Goal: Transaction & Acquisition: Purchase product/service

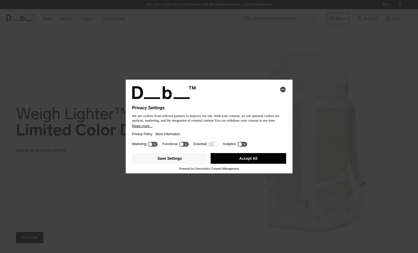
click at [242, 160] on button "Accept All" at bounding box center [249, 158] width 76 height 11
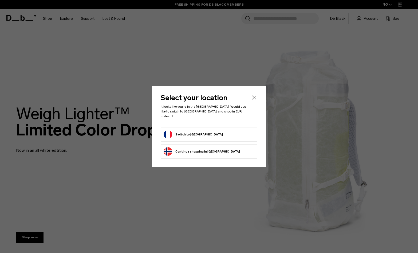
click at [254, 101] on icon "Close" at bounding box center [254, 97] width 6 height 6
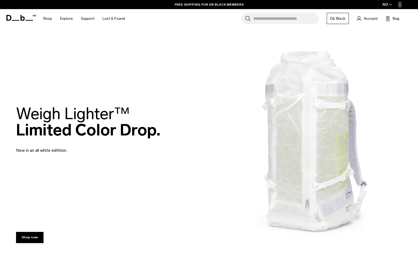
click at [390, 5] on icon "button" at bounding box center [390, 4] width 2 height 1
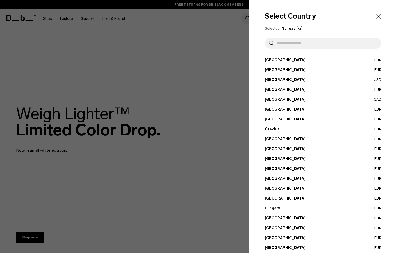
click at [277, 100] on button "Canada CAD" at bounding box center [323, 100] width 117 height 6
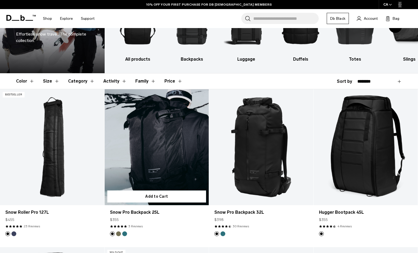
scroll to position [51, 0]
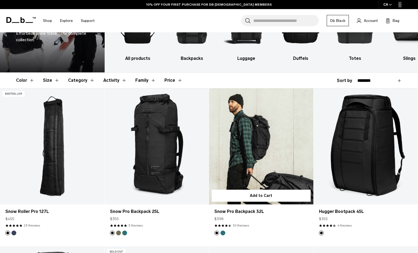
click at [267, 139] on link "Snow Pro Backpack 32L" at bounding box center [261, 146] width 104 height 116
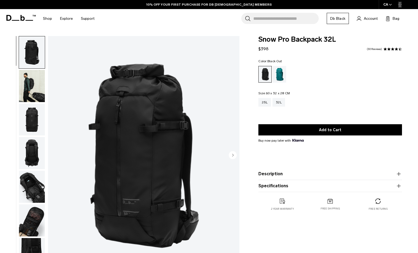
click at [34, 212] on img "button" at bounding box center [32, 220] width 26 height 32
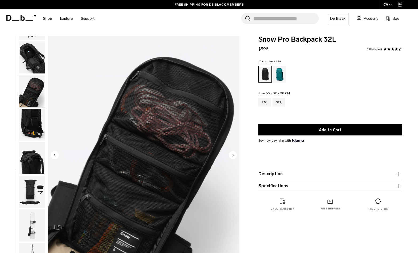
scroll to position [132, 0]
click at [37, 63] on img "button" at bounding box center [32, 57] width 26 height 32
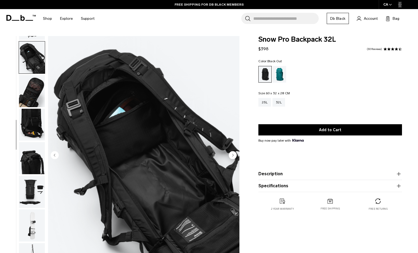
click at [34, 150] on img "button" at bounding box center [32, 158] width 26 height 32
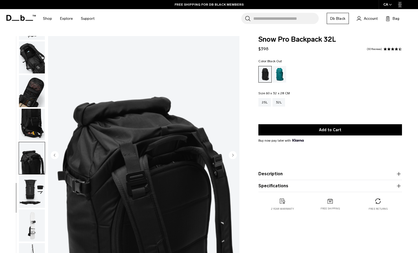
click at [34, 186] on img "button" at bounding box center [32, 192] width 26 height 32
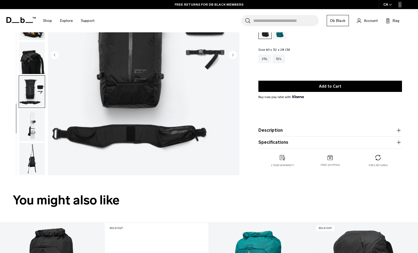
scroll to position [104, 0]
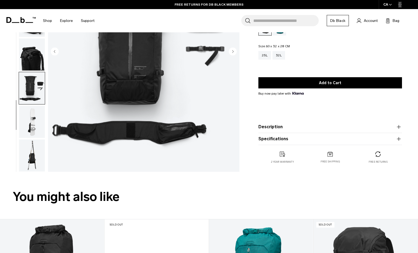
click at [40, 161] on img "button" at bounding box center [32, 155] width 26 height 32
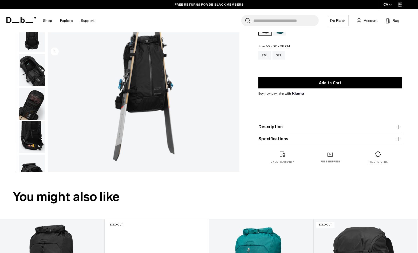
click at [40, 116] on img "button" at bounding box center [32, 104] width 26 height 32
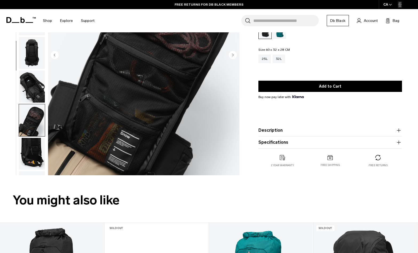
scroll to position [99, 0]
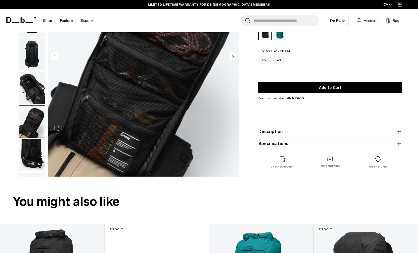
click at [37, 58] on img "button" at bounding box center [32, 54] width 26 height 32
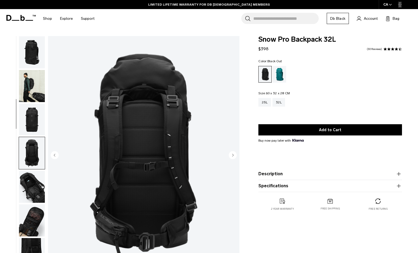
scroll to position [0, 0]
click at [36, 97] on img "button" at bounding box center [32, 86] width 26 height 32
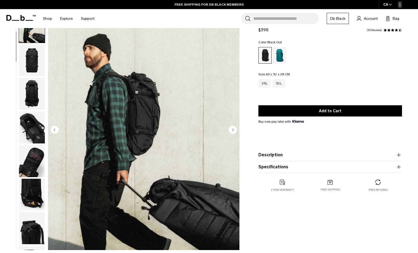
scroll to position [24, 0]
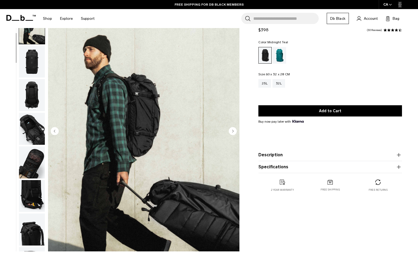
click at [277, 58] on div "Midnight Teal" at bounding box center [280, 55] width 14 height 17
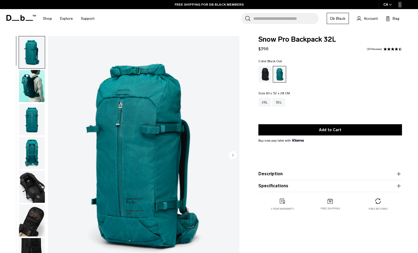
click at [265, 75] on div "Black Out" at bounding box center [265, 74] width 14 height 17
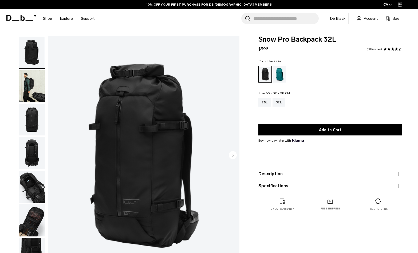
click at [122, 110] on img "1 / 11" at bounding box center [143, 155] width 191 height 239
